Goal: Transaction & Acquisition: Purchase product/service

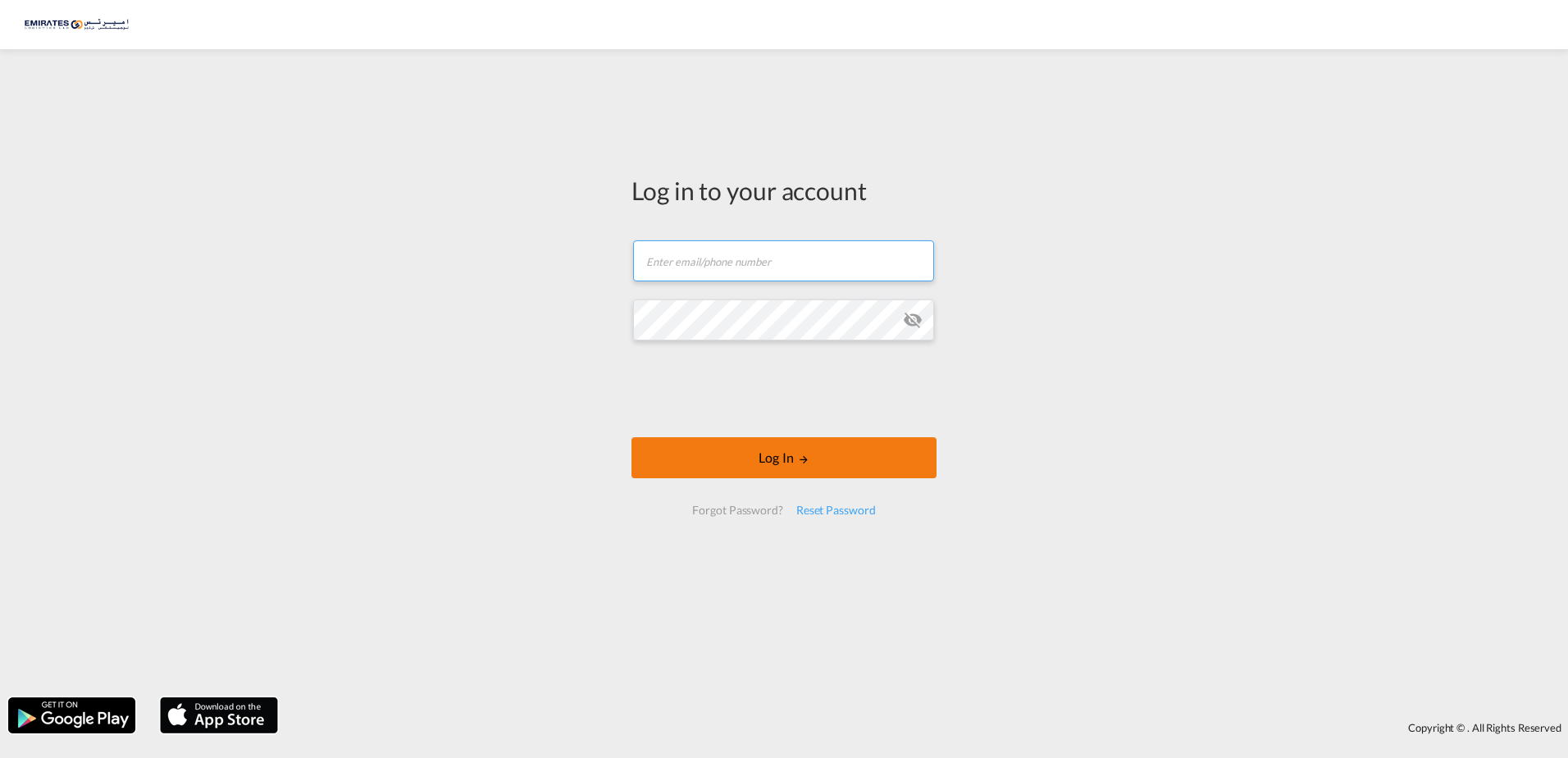
type input "[EMAIL_ADDRESS][DOMAIN_NAME]"
click at [784, 466] on button "Log In" at bounding box center [784, 457] width 305 height 41
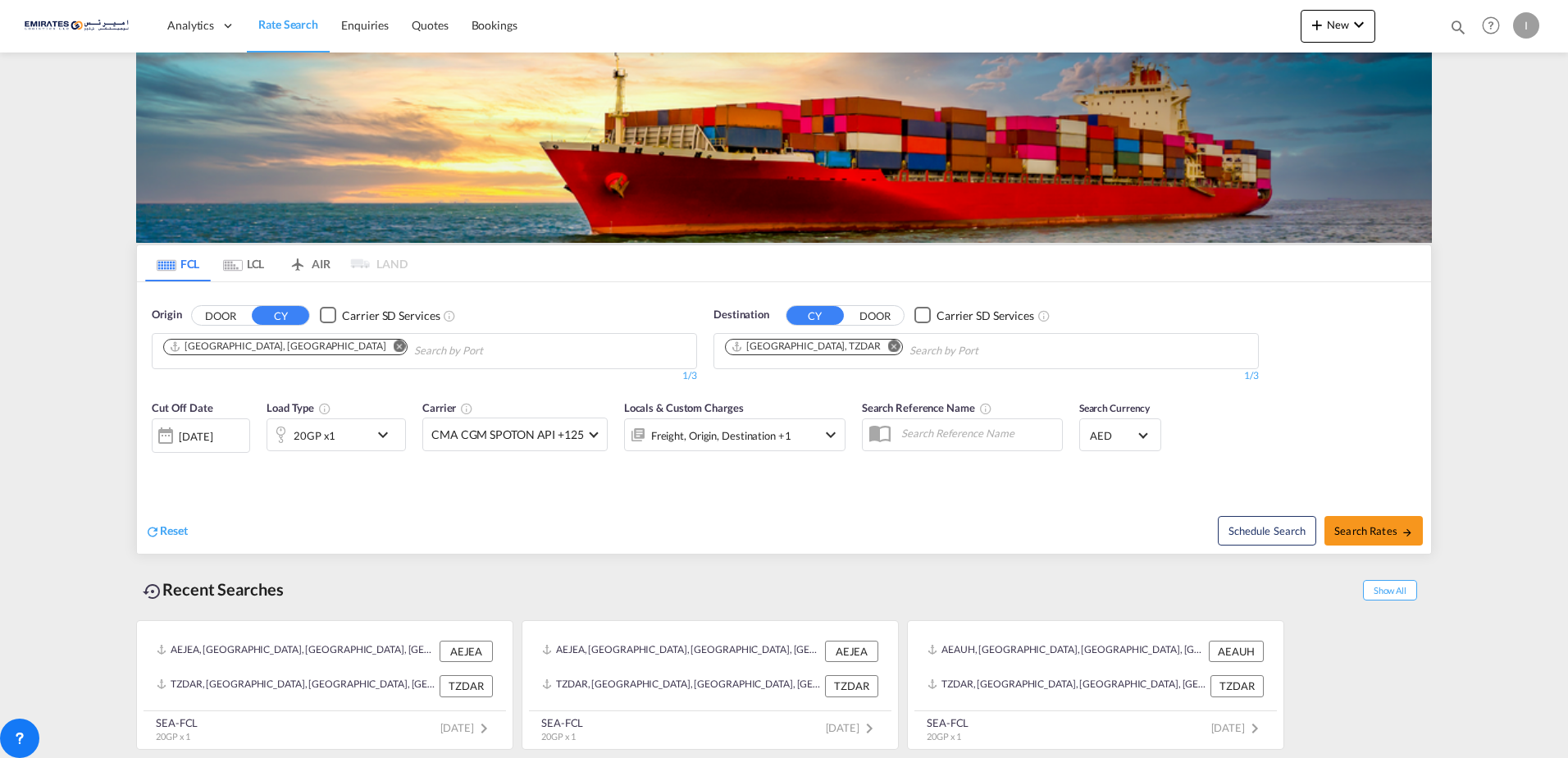
click at [415, 348] on input "Chips input." at bounding box center [492, 351] width 156 height 27
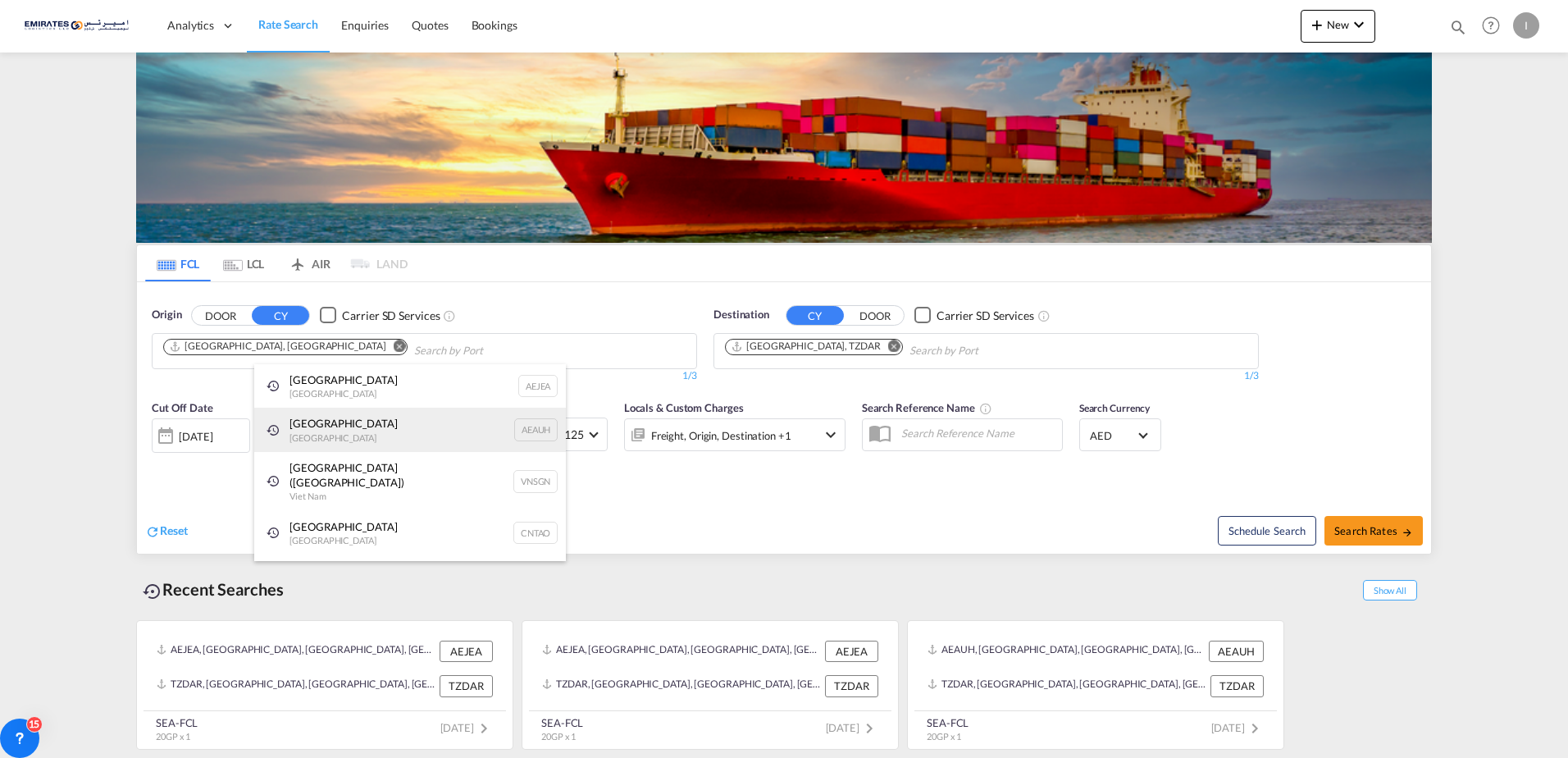
click at [304, 429] on div "[GEOGRAPHIC_DATA] [GEOGRAPHIC_DATA] AEAUH" at bounding box center [410, 430] width 311 height 45
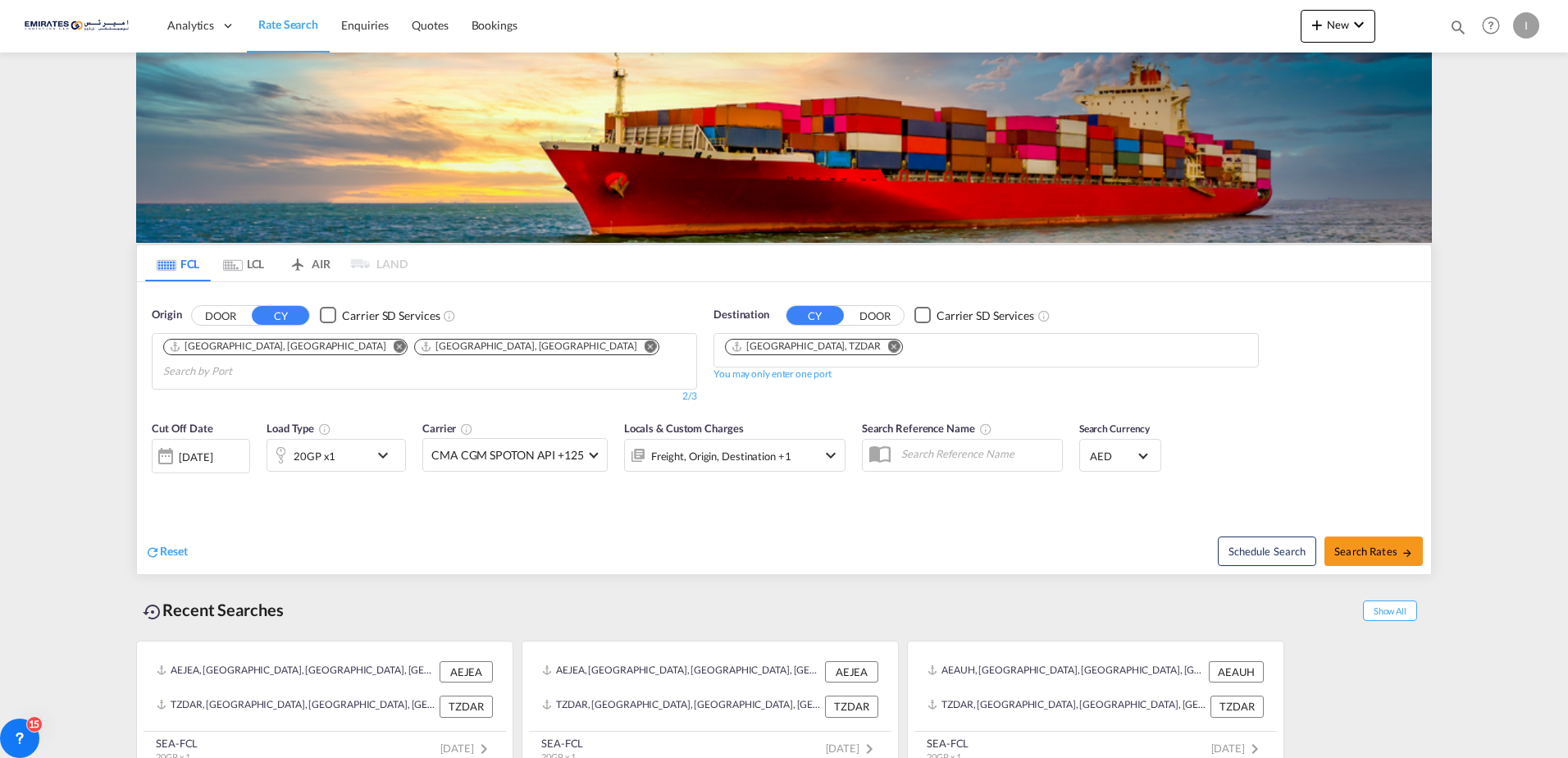
click at [394, 346] on md-icon "Remove" at bounding box center [399, 345] width 12 height 12
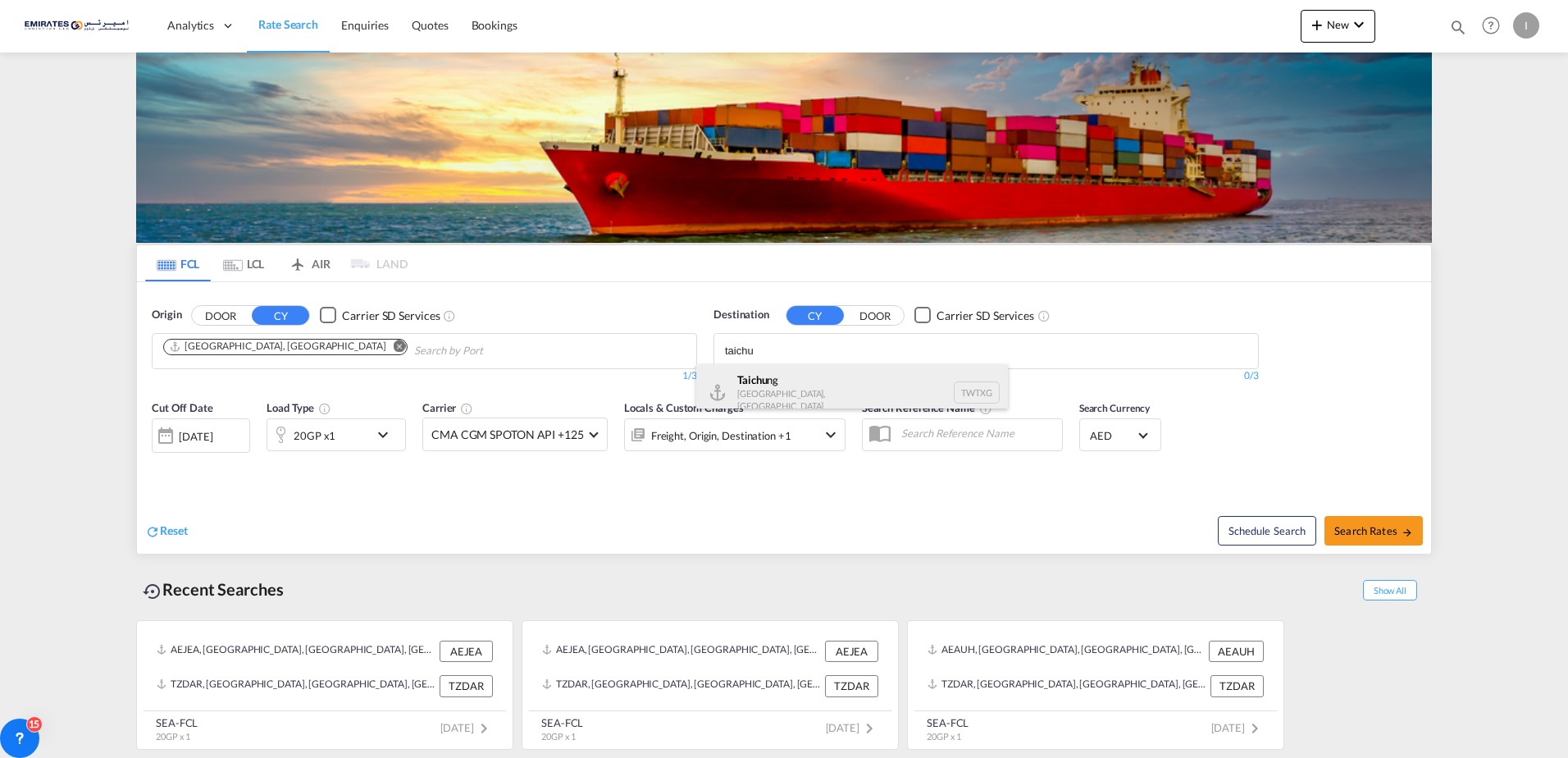
type input "taichu"
click at [801, 385] on div "Taichu ng [GEOGRAPHIC_DATA], [GEOGRAPHIC_DATA] TWTXG" at bounding box center [852, 393] width 311 height 57
click at [384, 435] on md-icon "icon-chevron-down" at bounding box center [386, 434] width 28 height 20
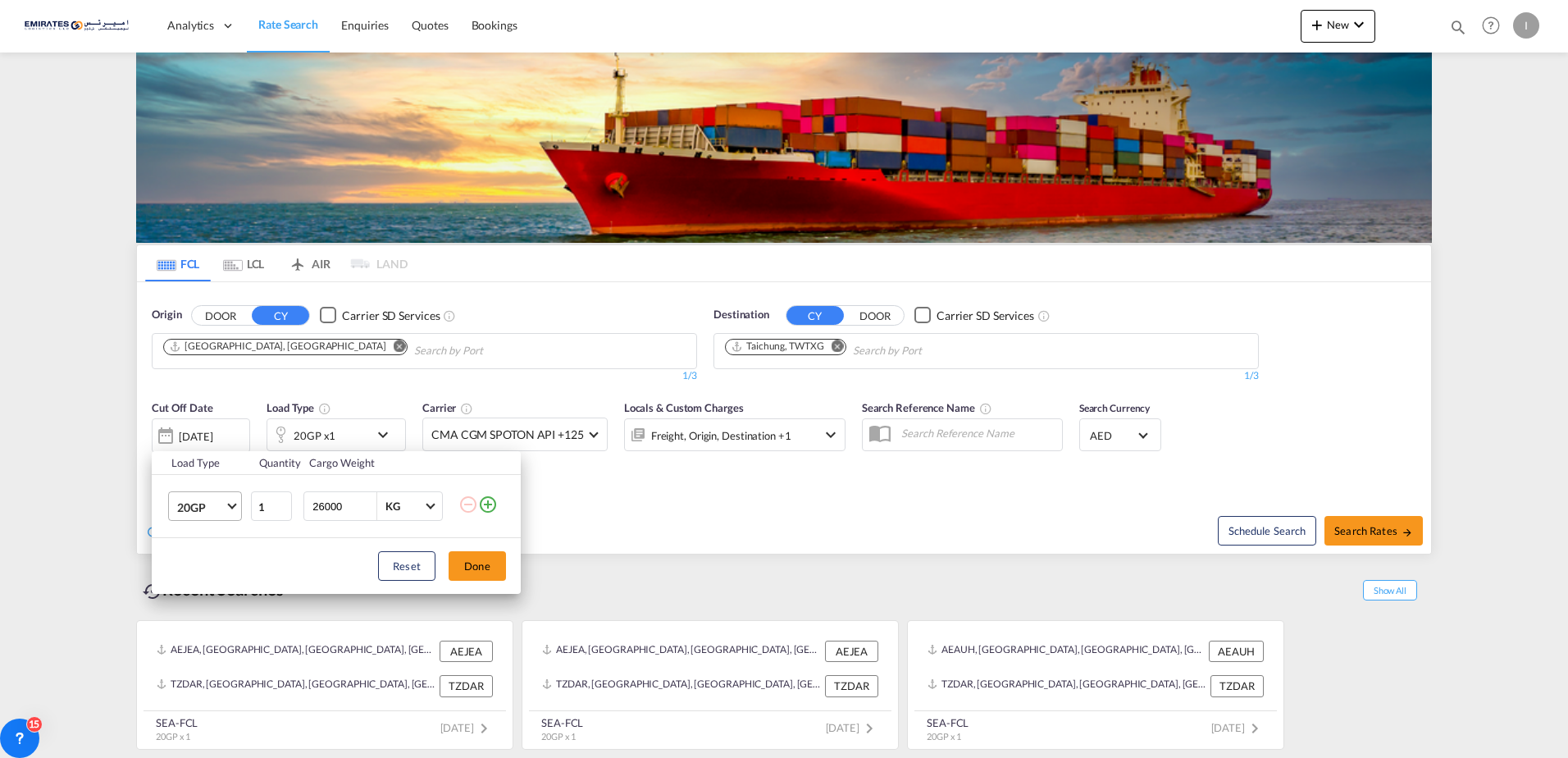
click at [231, 513] on md-select-value "20GP" at bounding box center [208, 506] width 65 height 28
click at [216, 579] on md-option "40HC" at bounding box center [220, 584] width 112 height 39
click at [482, 567] on button "Done" at bounding box center [477, 565] width 58 height 29
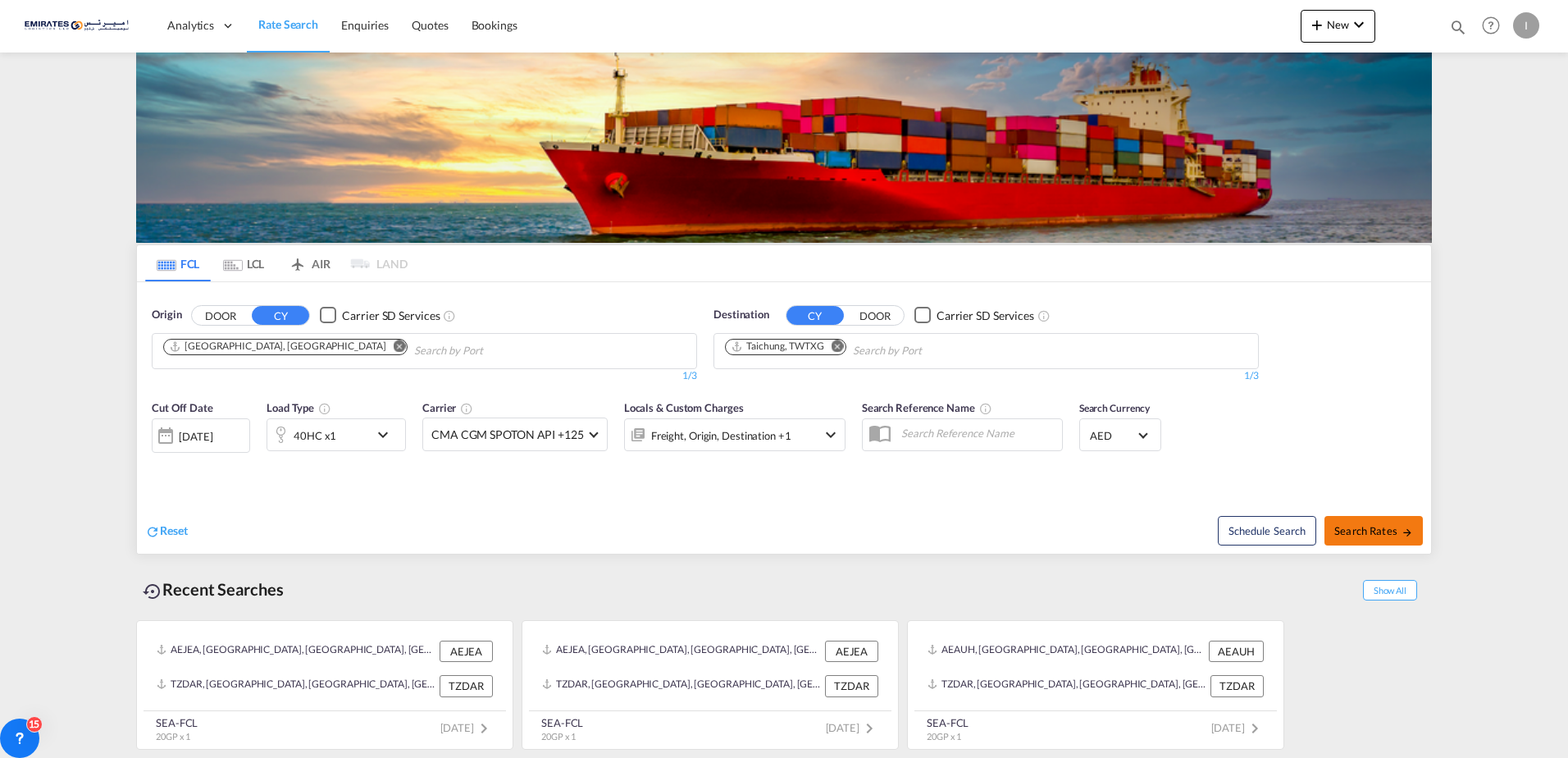
click at [1378, 535] on span "Search Rates" at bounding box center [1373, 530] width 79 height 13
type input "AEAUH to TWTXG / [DATE]"
